Goal: Transaction & Acquisition: Purchase product/service

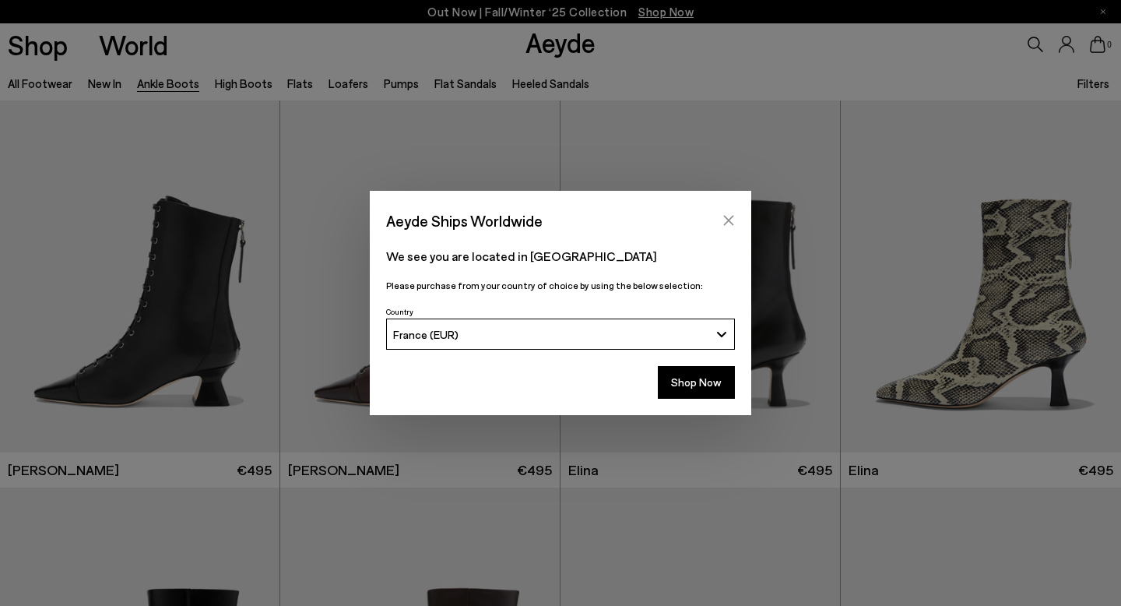
click at [727, 223] on icon "Close" at bounding box center [729, 221] width 10 height 10
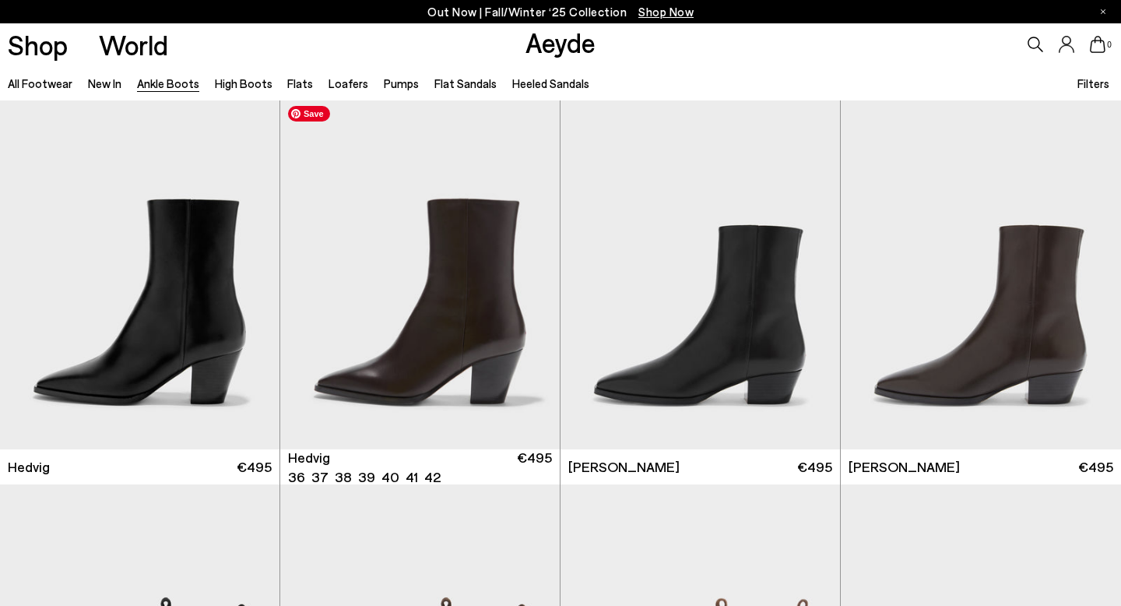
scroll to position [396, 0]
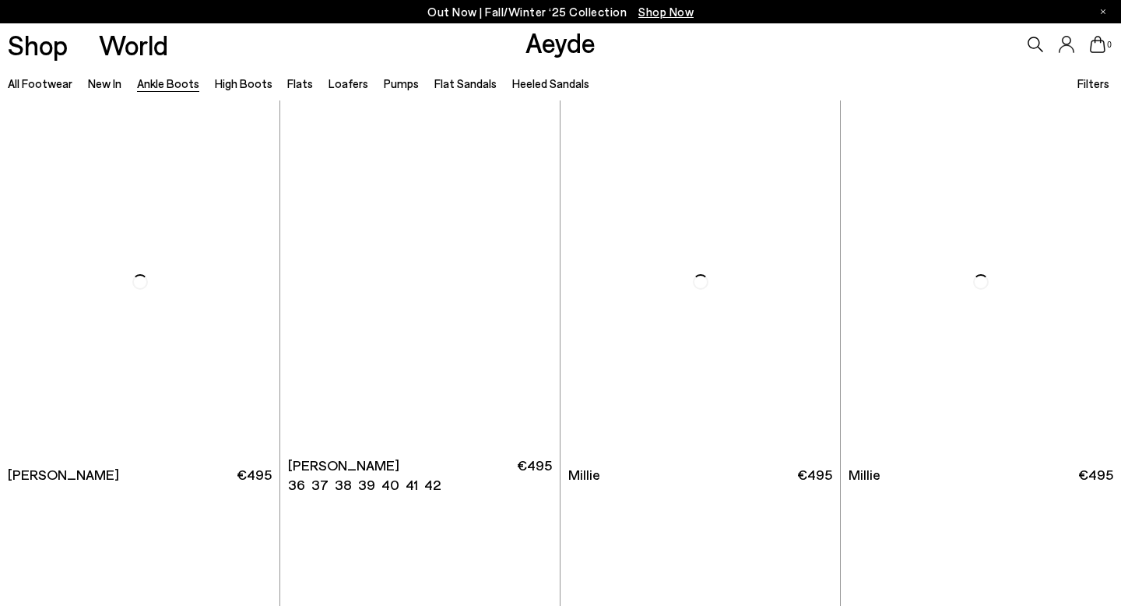
scroll to position [2714, 0]
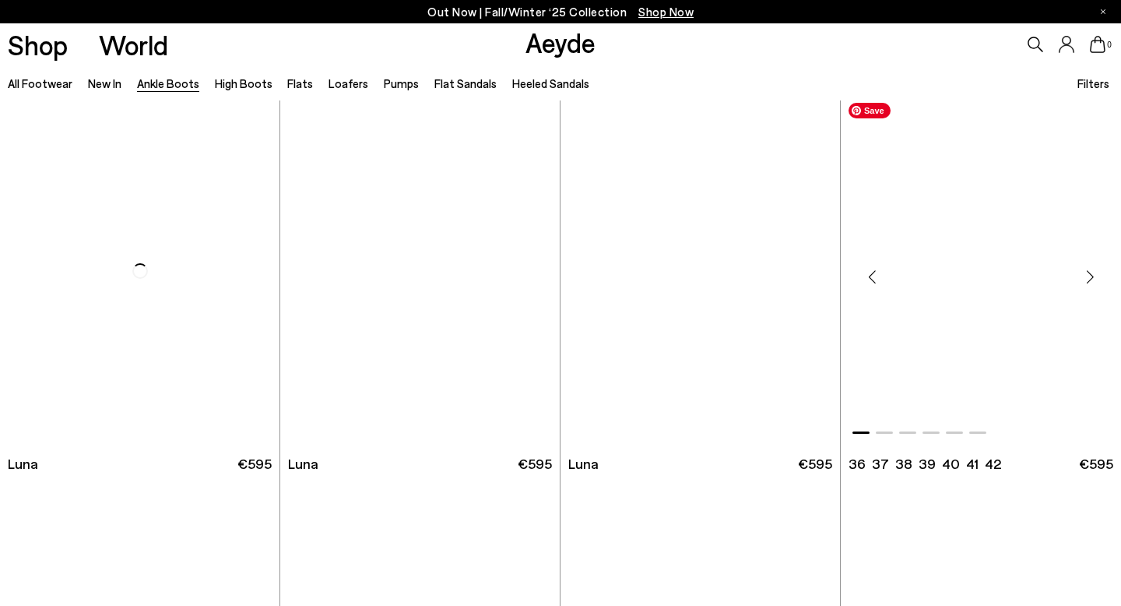
scroll to position [4640, 0]
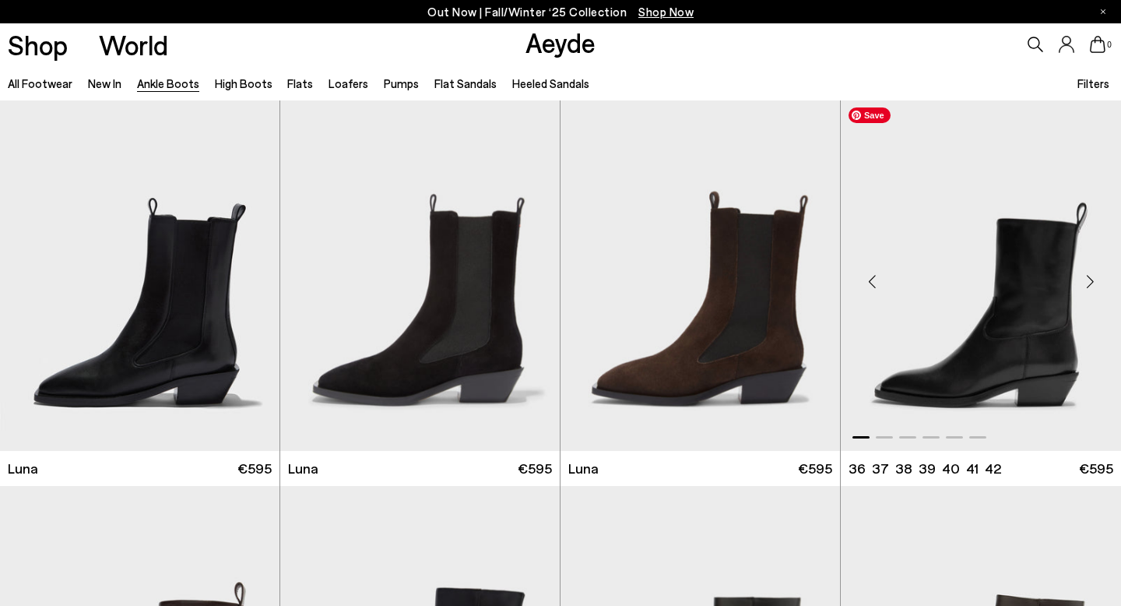
click at [1007, 287] on img "1 / 6" at bounding box center [981, 275] width 280 height 351
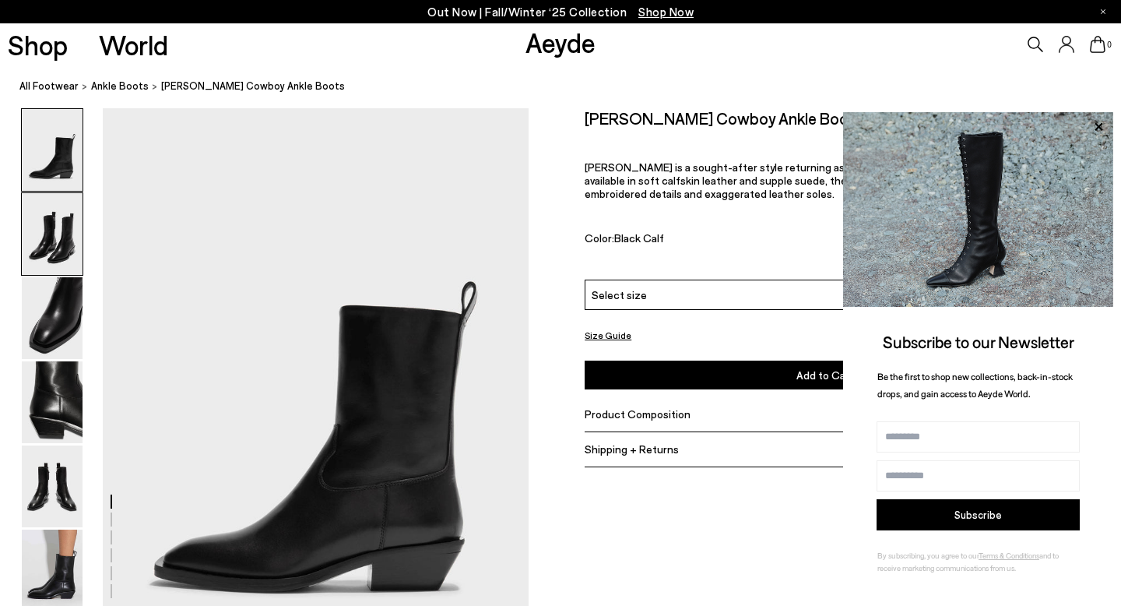
click at [35, 232] on img at bounding box center [52, 234] width 61 height 82
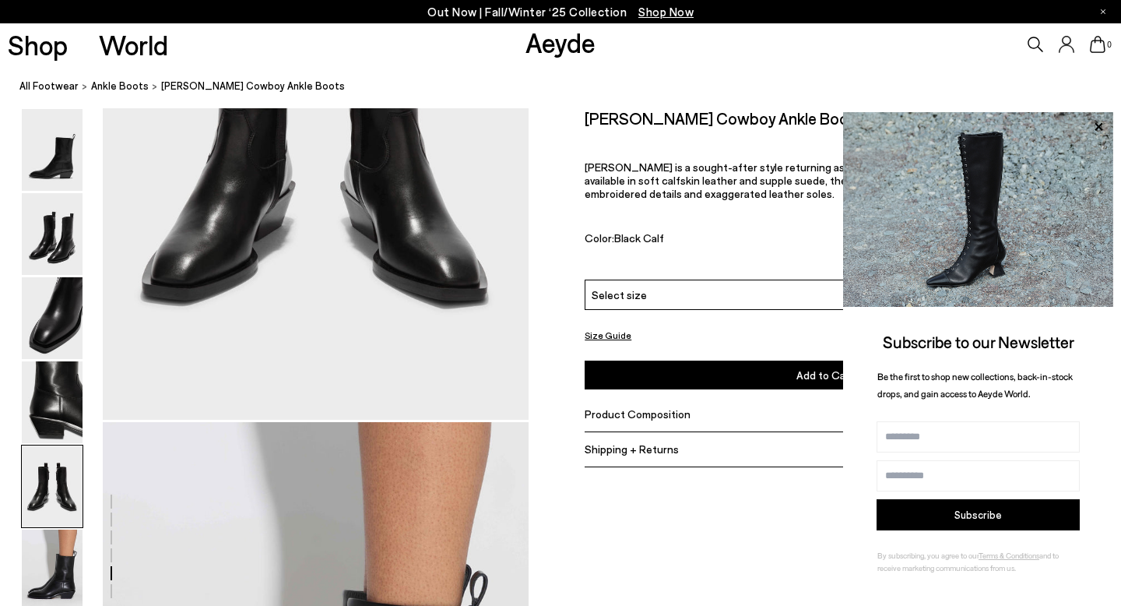
scroll to position [2507, 0]
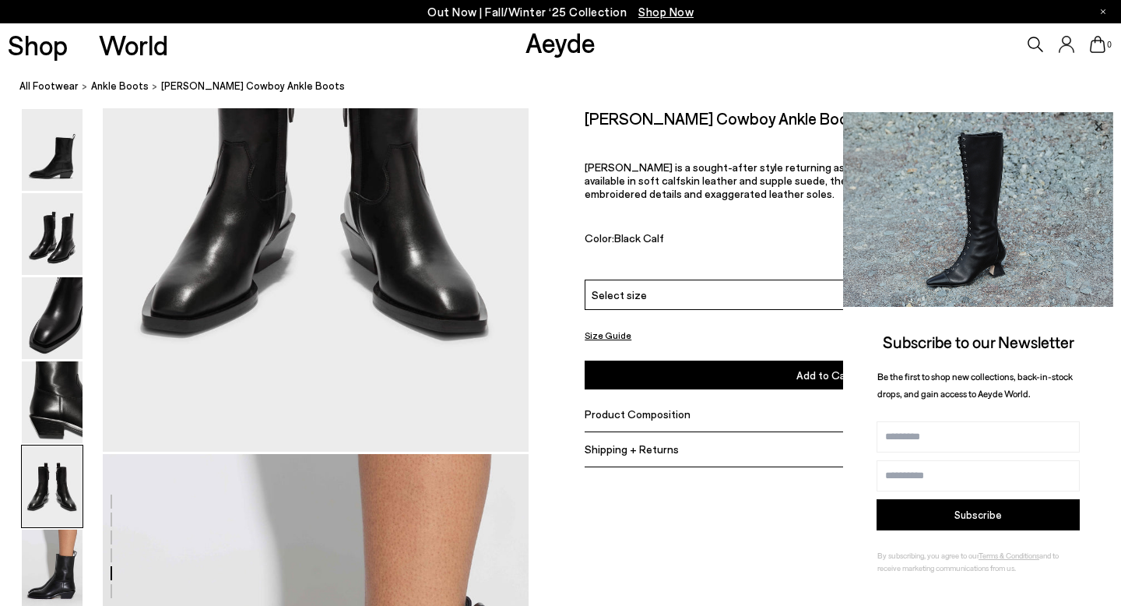
click at [1098, 124] on icon at bounding box center [1099, 127] width 20 height 20
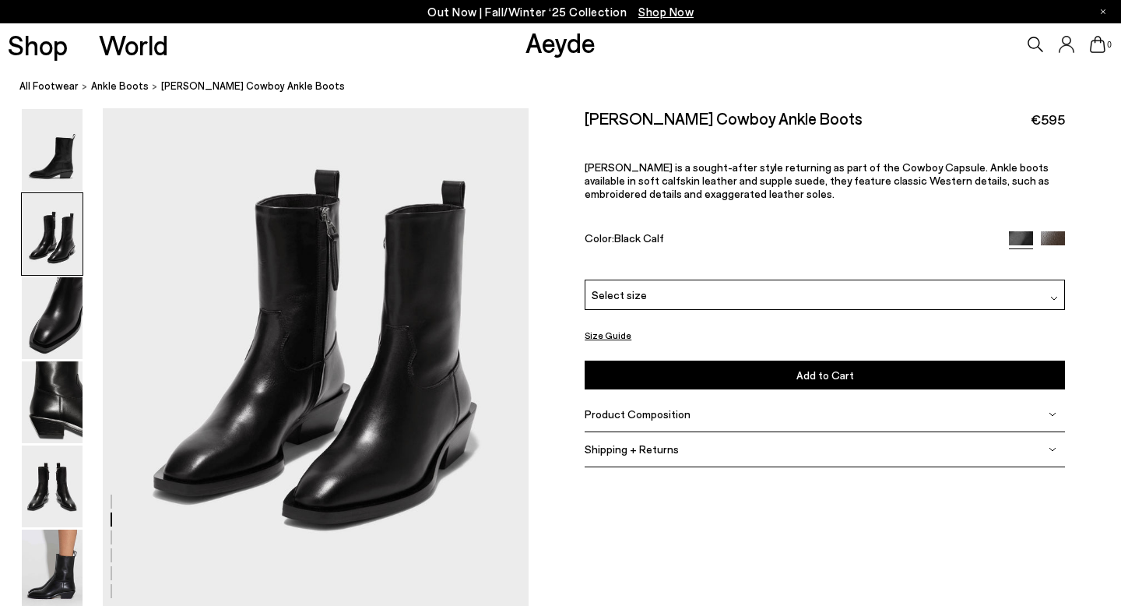
scroll to position [632, 0]
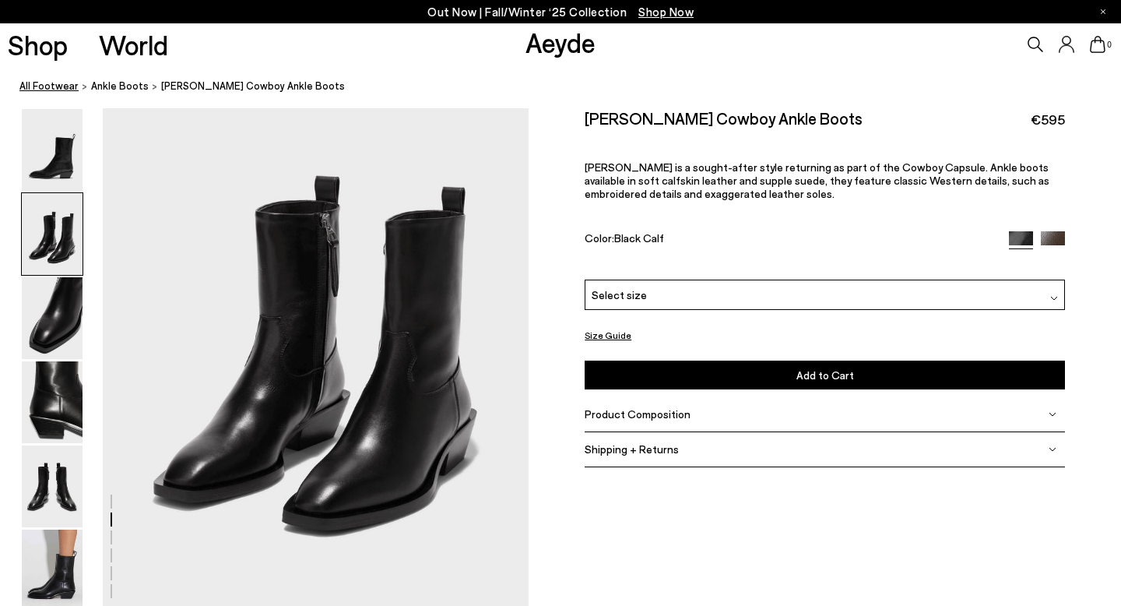
click at [53, 86] on link "All Footwear" at bounding box center [48, 86] width 59 height 16
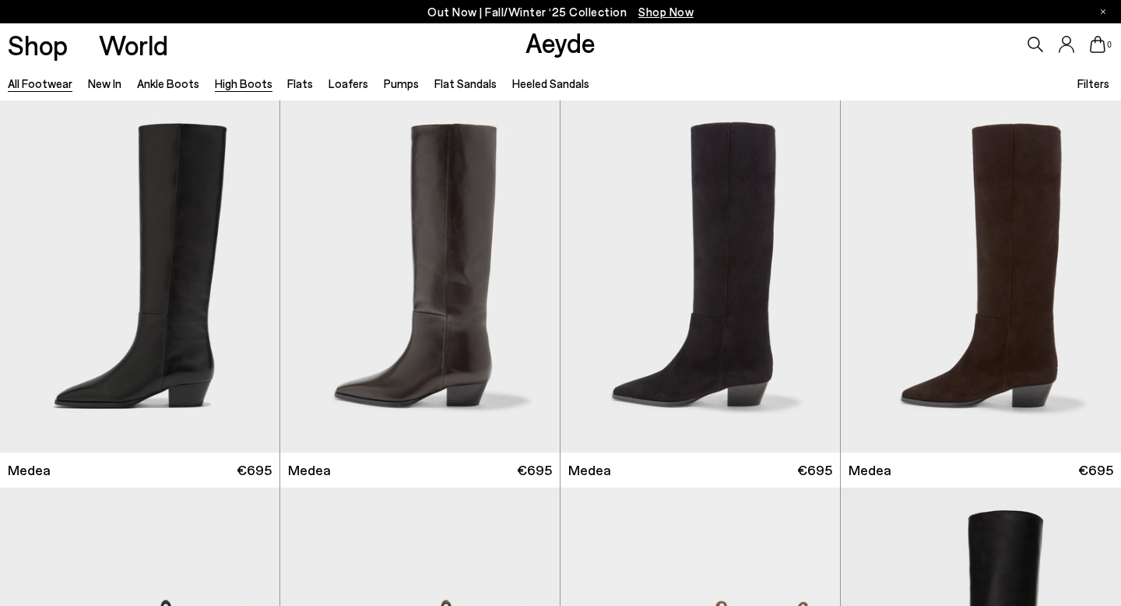
click at [252, 81] on link "High Boots" at bounding box center [244, 83] width 58 height 14
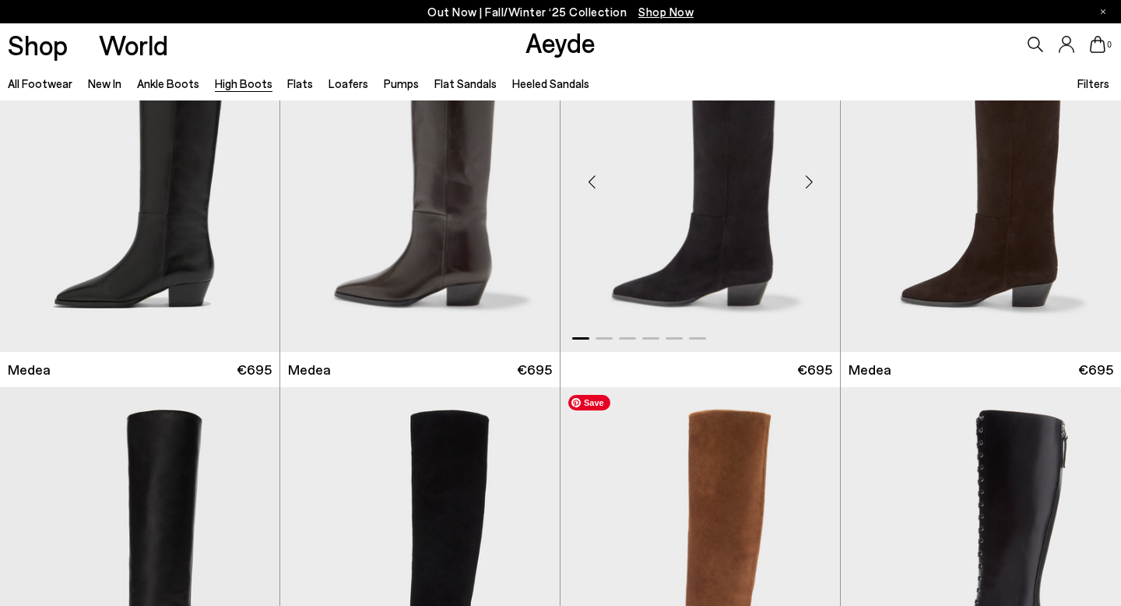
scroll to position [228, 0]
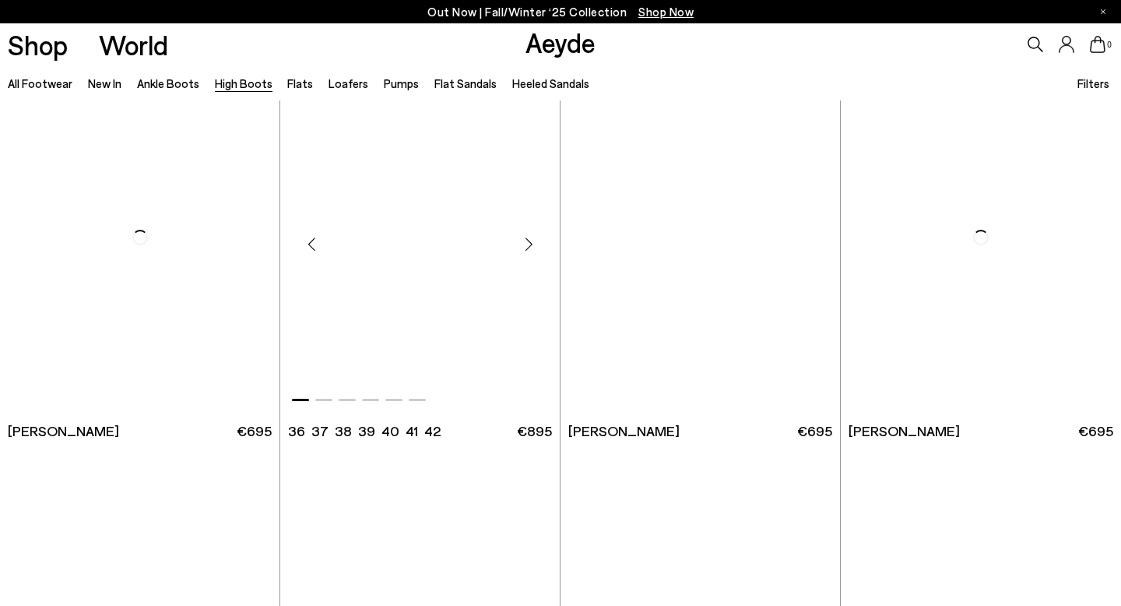
scroll to position [3133, 0]
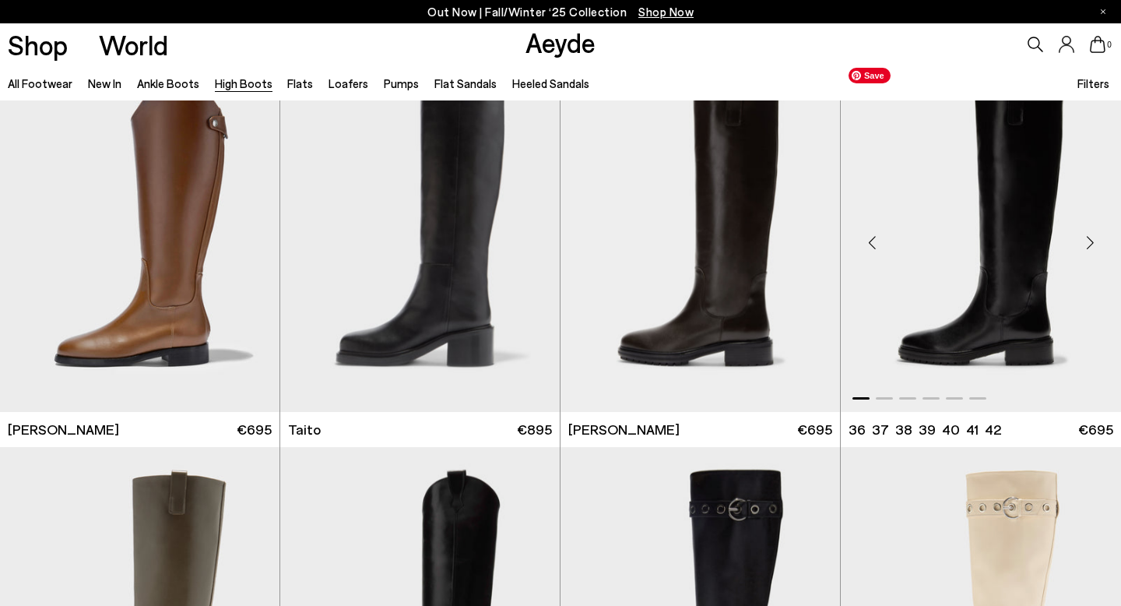
click at [1003, 263] on img "1 / 6" at bounding box center [981, 235] width 280 height 351
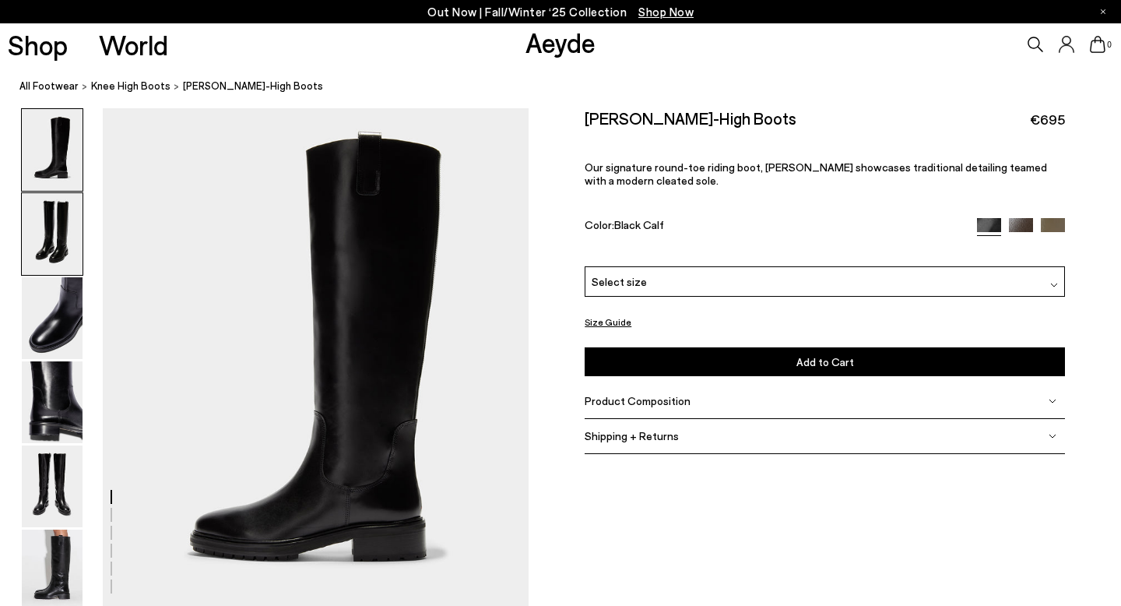
click at [54, 227] on img at bounding box center [52, 234] width 61 height 82
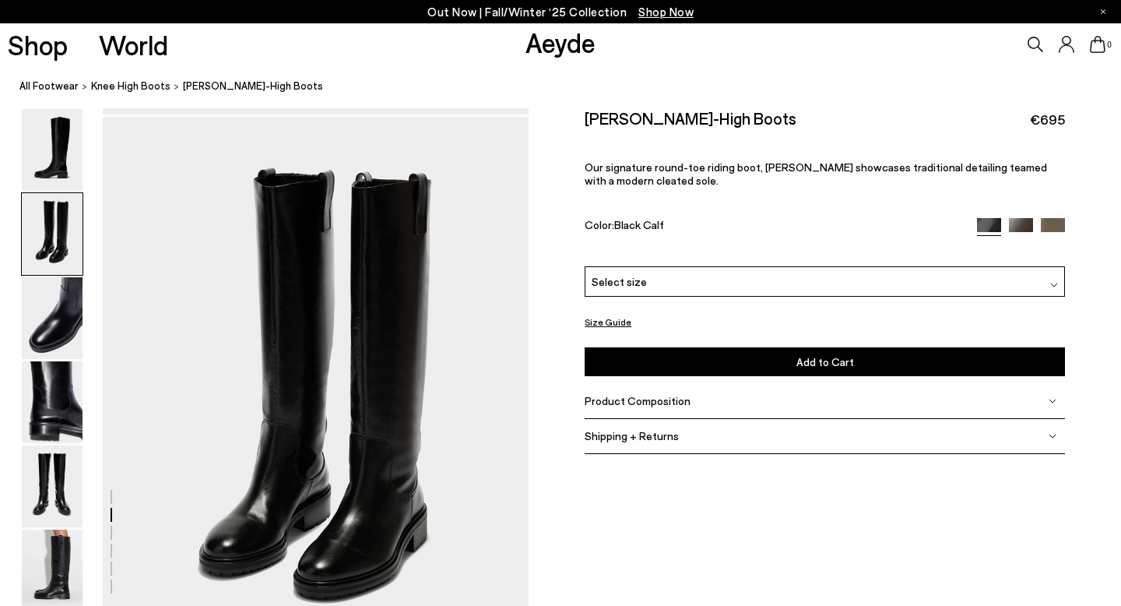
scroll to position [502, 0]
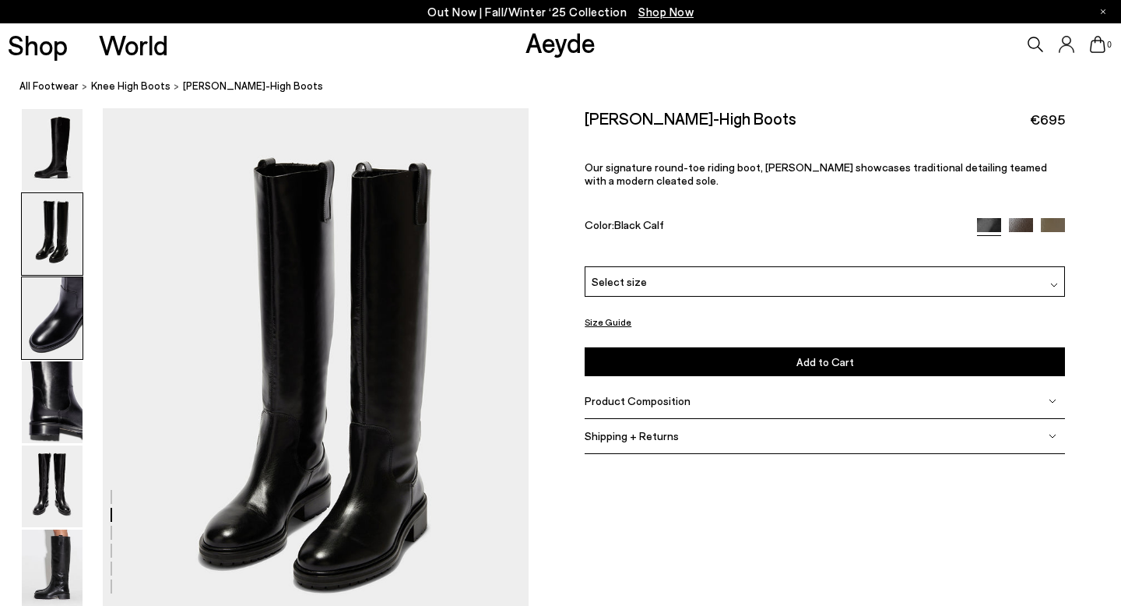
click at [55, 313] on img at bounding box center [52, 318] width 61 height 82
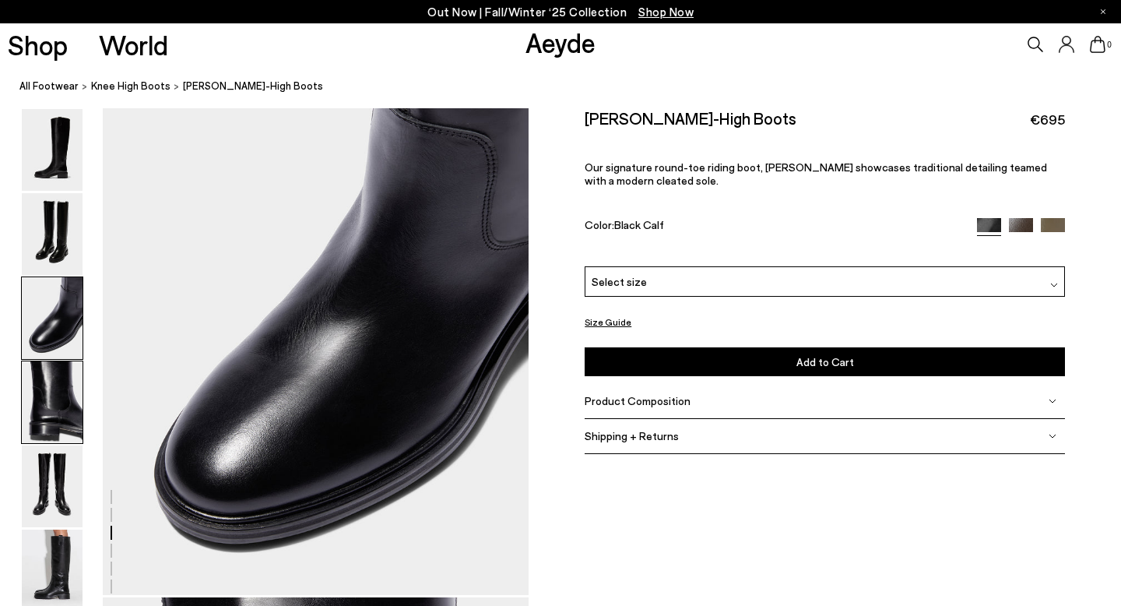
click at [54, 406] on img at bounding box center [52, 402] width 61 height 82
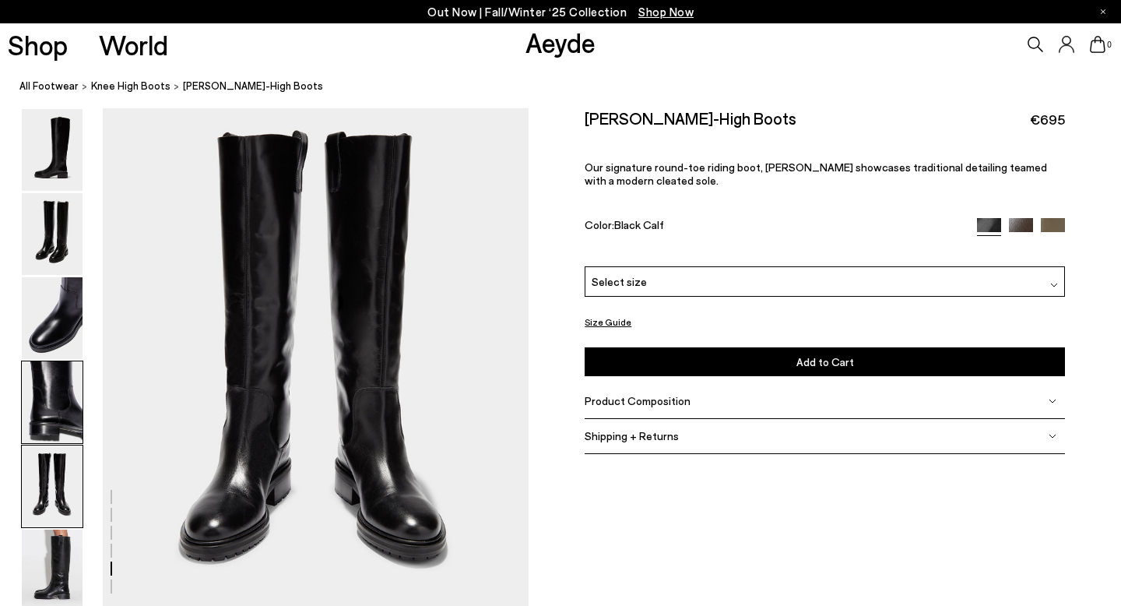
scroll to position [2237, 0]
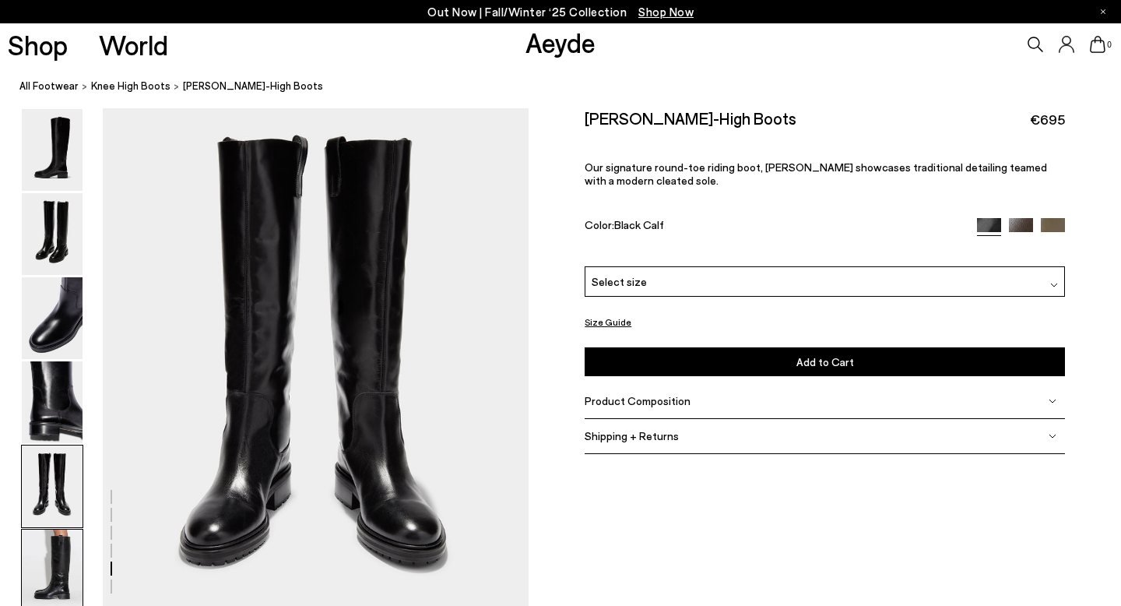
click at [57, 570] on img at bounding box center [52, 571] width 61 height 82
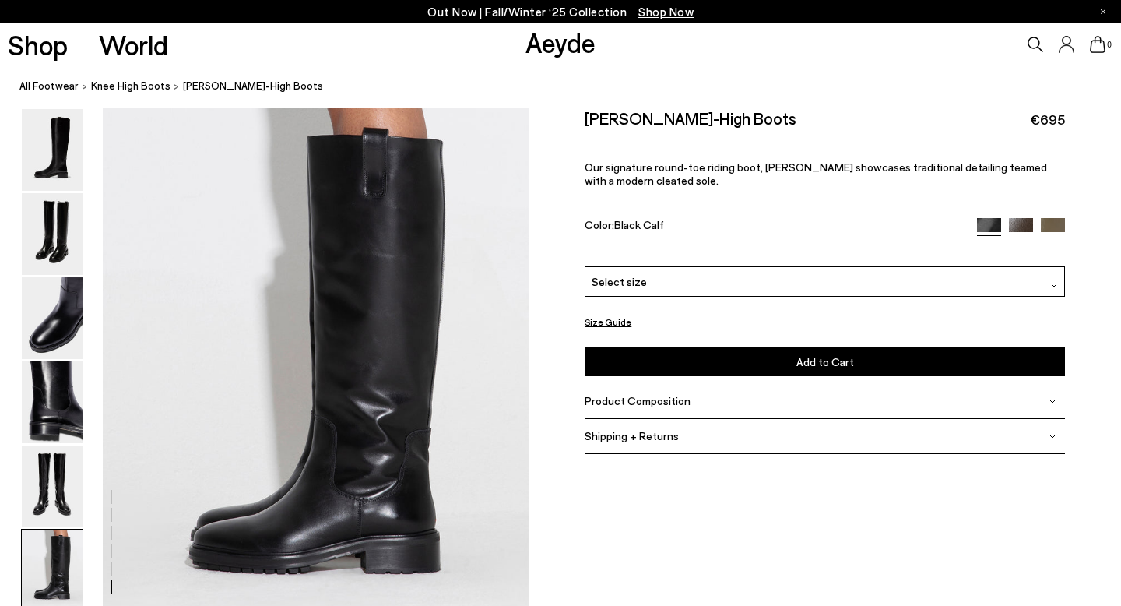
scroll to position [2804, 0]
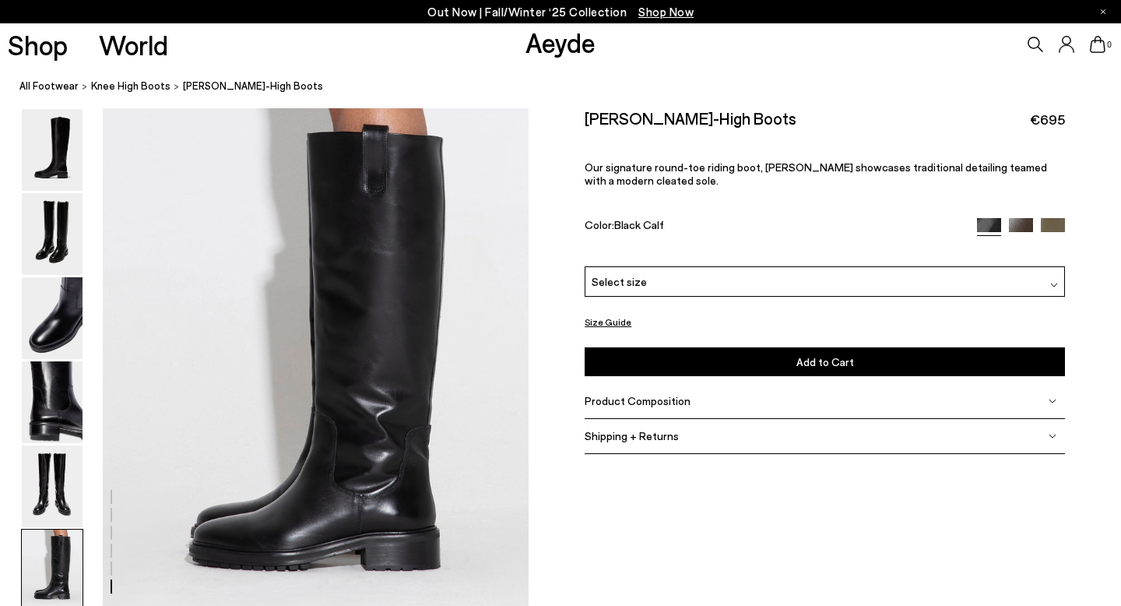
click at [671, 433] on span "Shipping + Returns" at bounding box center [632, 435] width 94 height 13
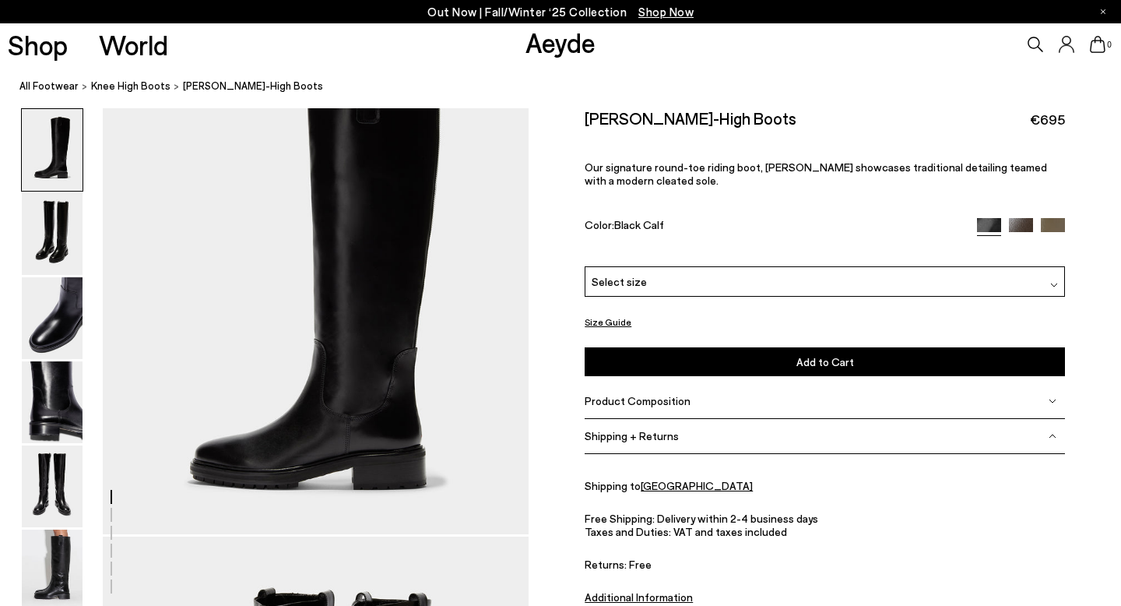
scroll to position [0, 0]
